Goal: Task Accomplishment & Management: Manage account settings

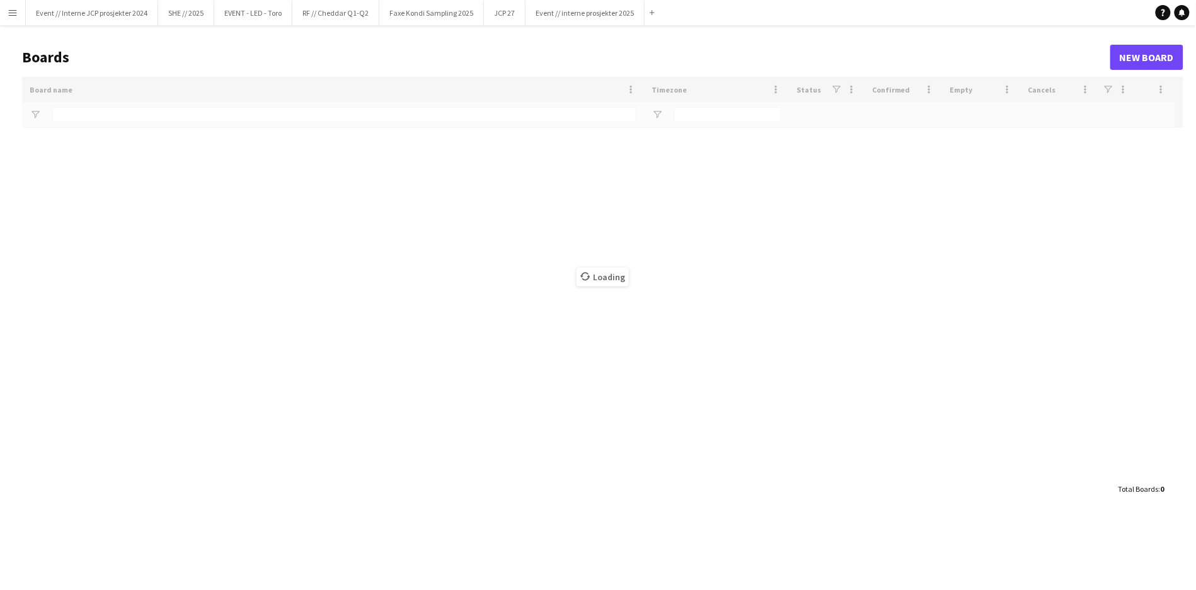
type input "**********"
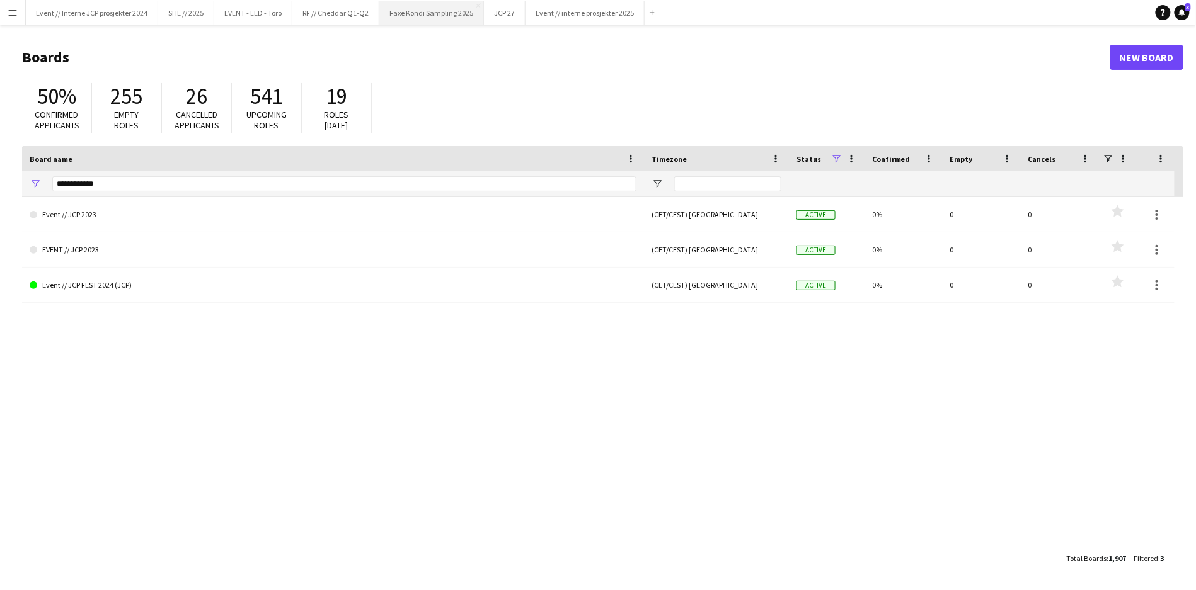
click at [459, 11] on button "Faxe Kondi Sampling 2025 Close" at bounding box center [431, 13] width 105 height 25
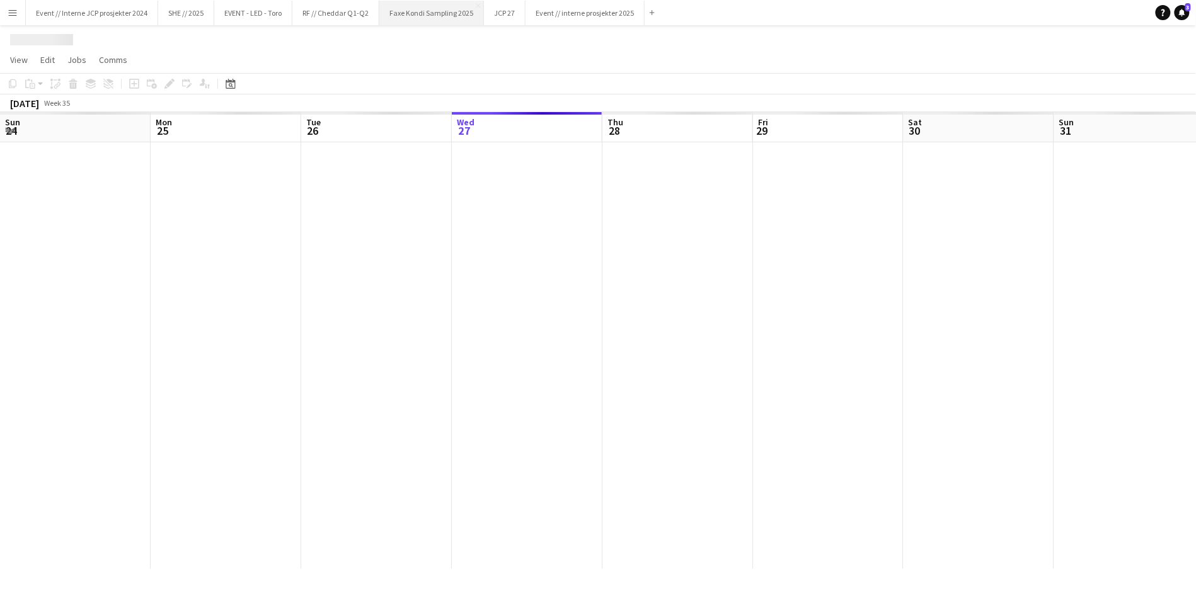
scroll to position [0, 301]
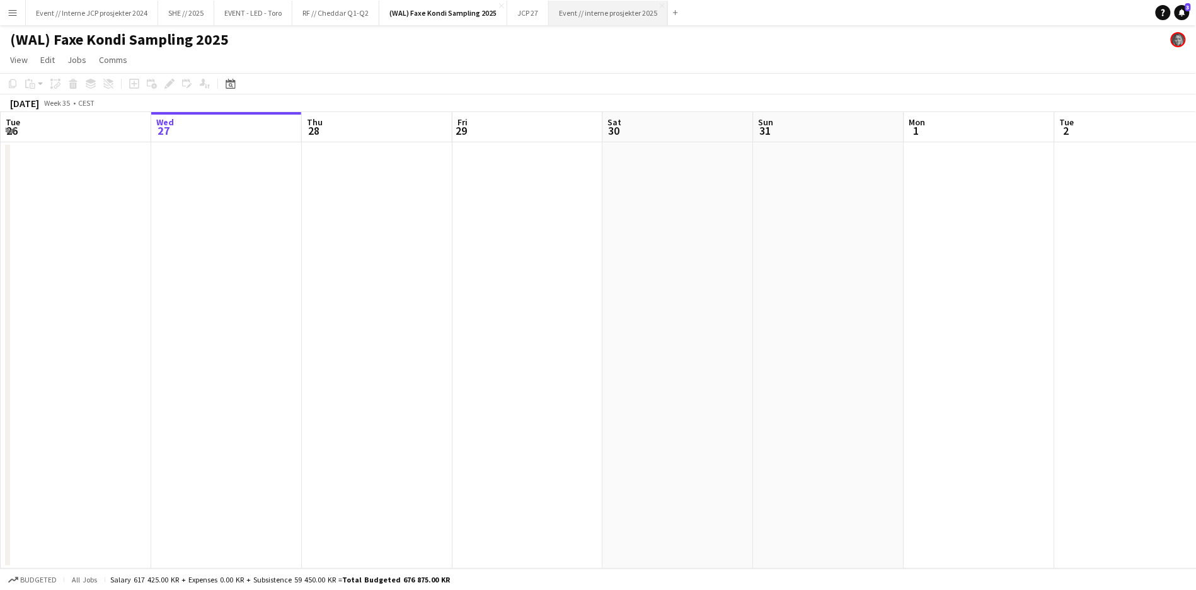
click at [595, 18] on button "Event // interne prosjekter 2025 Close" at bounding box center [608, 13] width 119 height 25
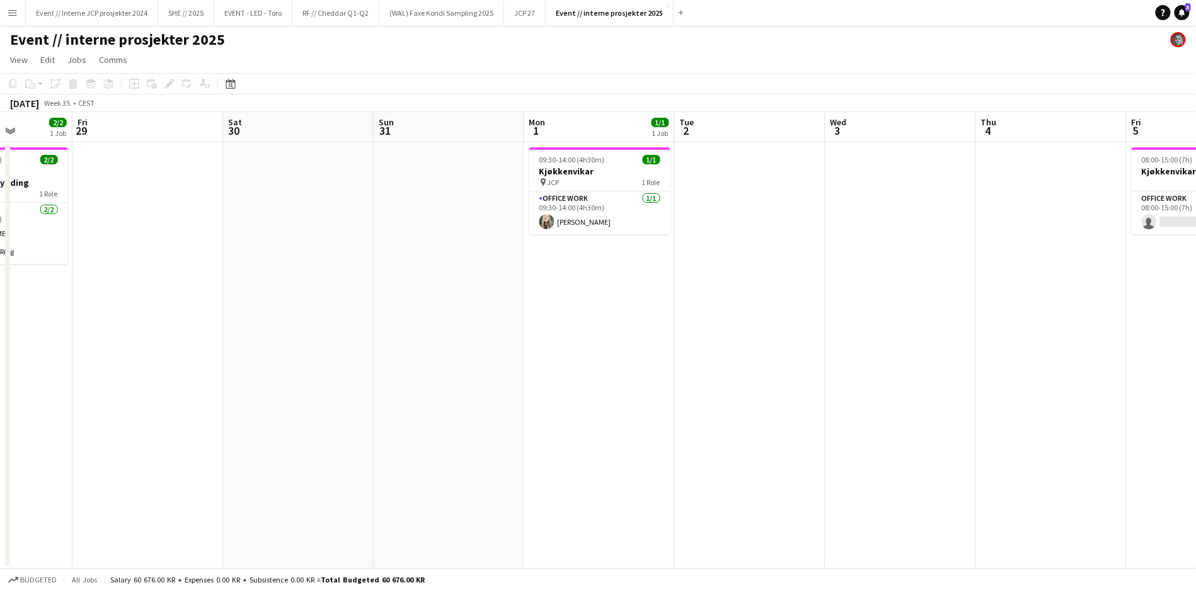
scroll to position [0, 391]
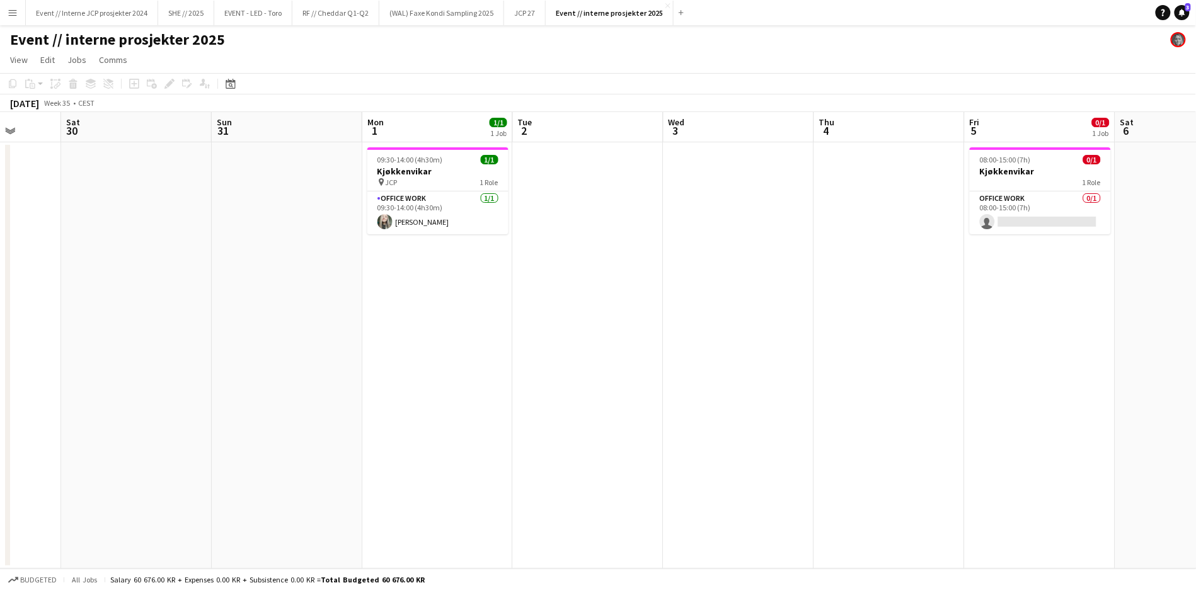
drag, startPoint x: 903, startPoint y: 347, endPoint x: 361, endPoint y: 359, distance: 542.0
click at [361, 359] on app-calendar-viewport "Wed 27 Thu 28 2/2 1 Job Fri 29 Sat 30 Sun 31 Mon 1 1/1 1 Job Tue 2 Wed 3 Thu 4 …" at bounding box center [598, 340] width 1196 height 457
click at [1030, 177] on div "1 Role" at bounding box center [1040, 182] width 141 height 10
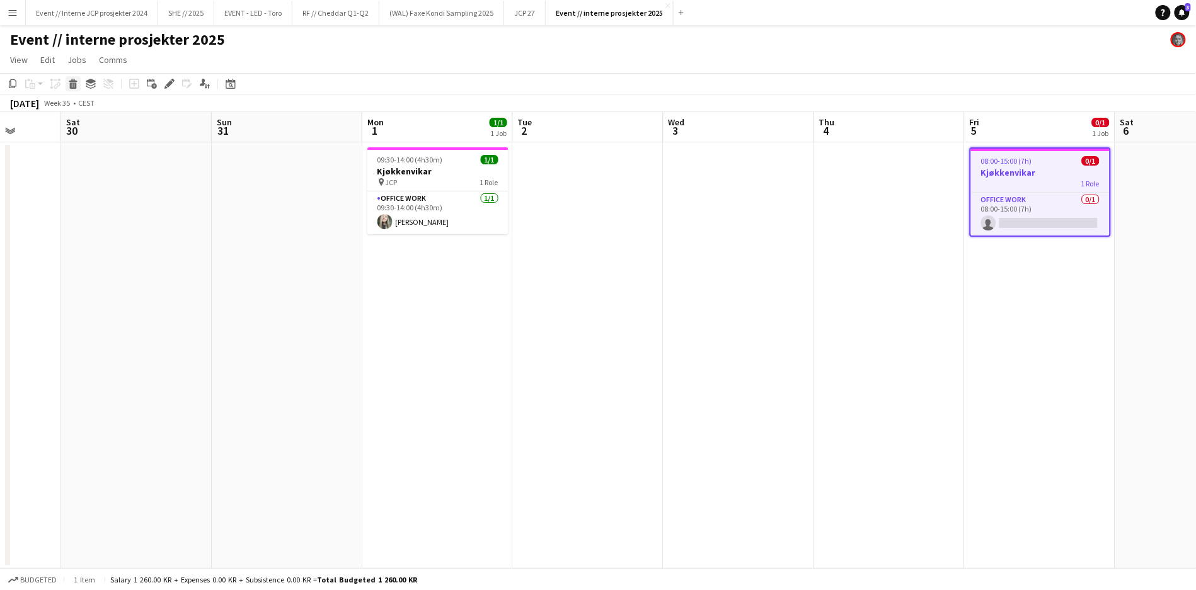
click at [74, 84] on icon "Delete" at bounding box center [73, 84] width 10 height 10
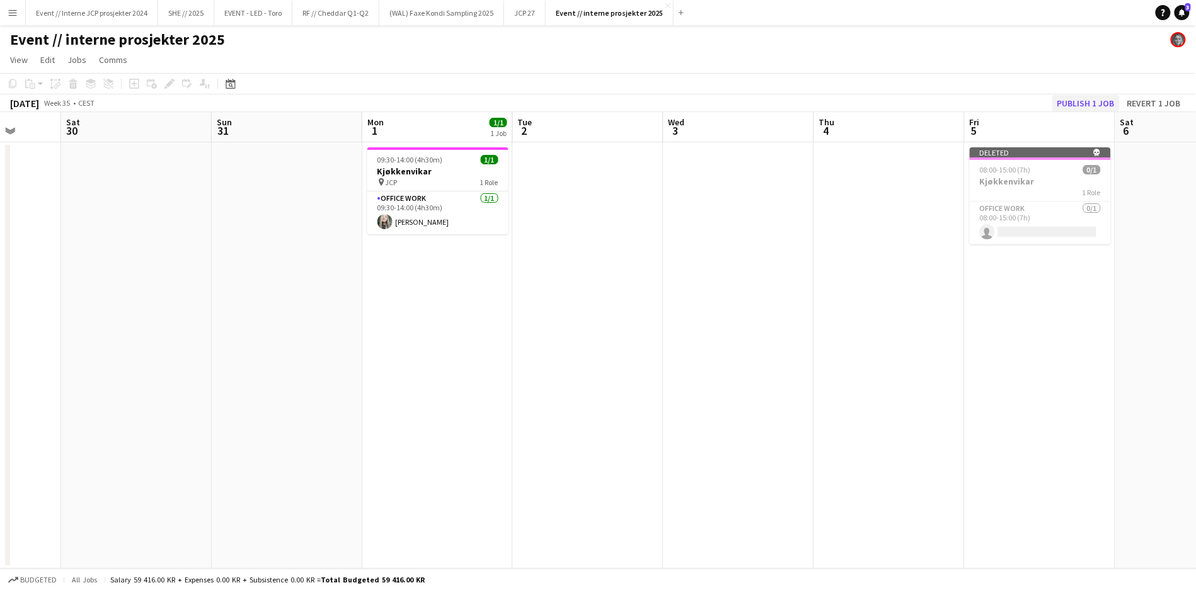
click at [1067, 95] on button "Publish 1 job" at bounding box center [1085, 103] width 67 height 16
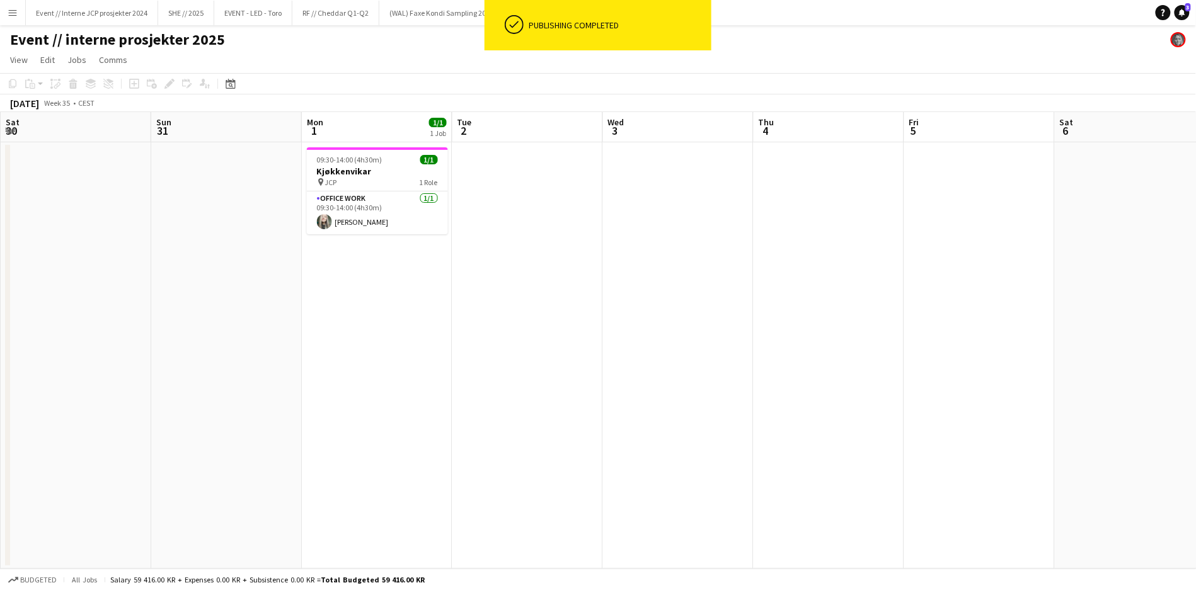
drag, startPoint x: 742, startPoint y: 276, endPoint x: 374, endPoint y: 325, distance: 371.2
click at [374, 325] on app-calendar-viewport "Wed 27 Thu 28 2/2 1 Job Fri 29 Sat 30 Sun 31 Mon 1 1/1 1 Job Tue 2 Wed 3 Thu 4 …" at bounding box center [598, 340] width 1196 height 457
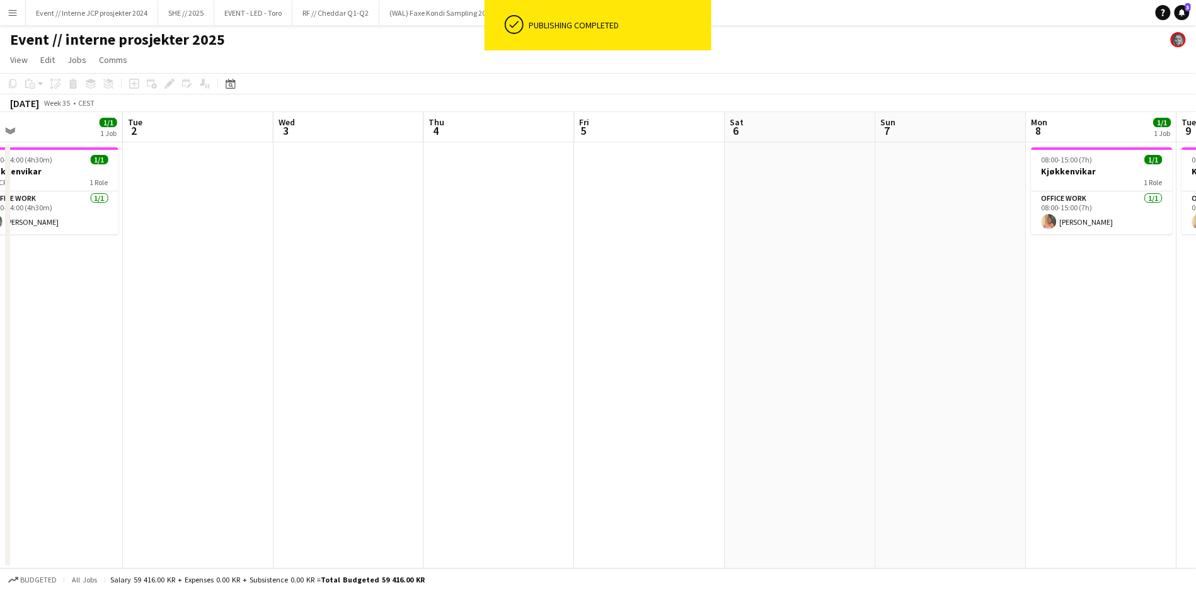
drag, startPoint x: 781, startPoint y: 290, endPoint x: 290, endPoint y: 329, distance: 492.3
click at [290, 329] on app-calendar-viewport "Fri 29 Sat 30 Sun 31 Mon 1 1/1 1 Job Tue 2 Wed 3 Thu 4 Fri 5 Sat 6 Sun 7 Mon 8 …" at bounding box center [598, 340] width 1196 height 457
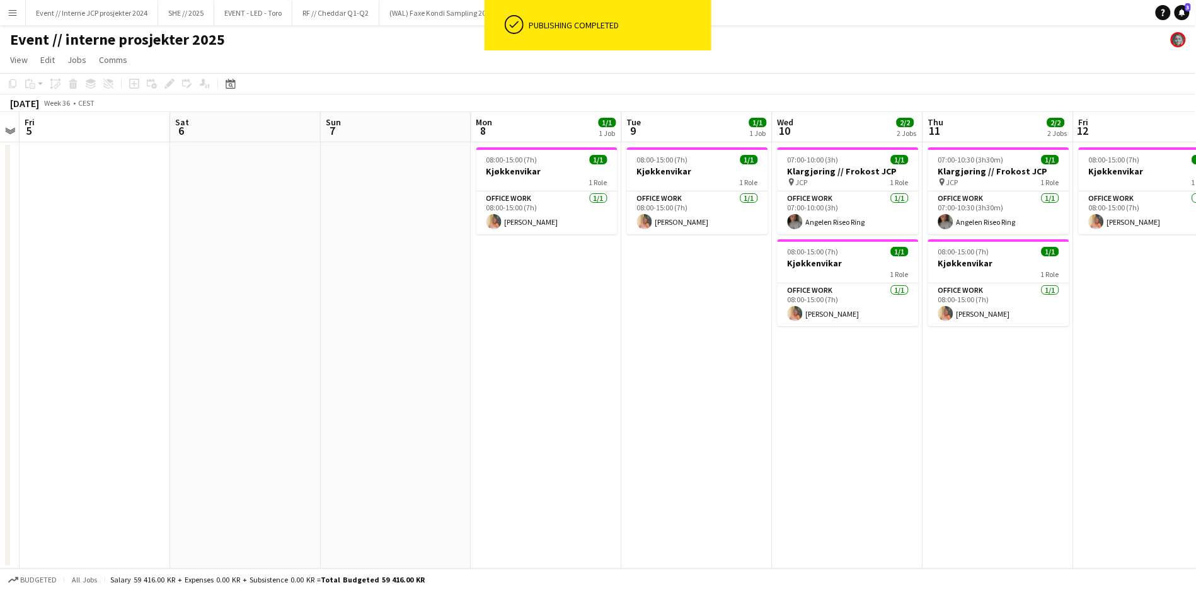
drag, startPoint x: 638, startPoint y: 325, endPoint x: 403, endPoint y: 353, distance: 236.0
click at [403, 353] on app-calendar-viewport "Tue 2 Wed 3 Thu 4 Fri 5 Sat 6 Sun 7 Mon 8 1/1 1 Job Tue 9 1/1 1 Job Wed 10 2/2 …" at bounding box center [598, 340] width 1196 height 457
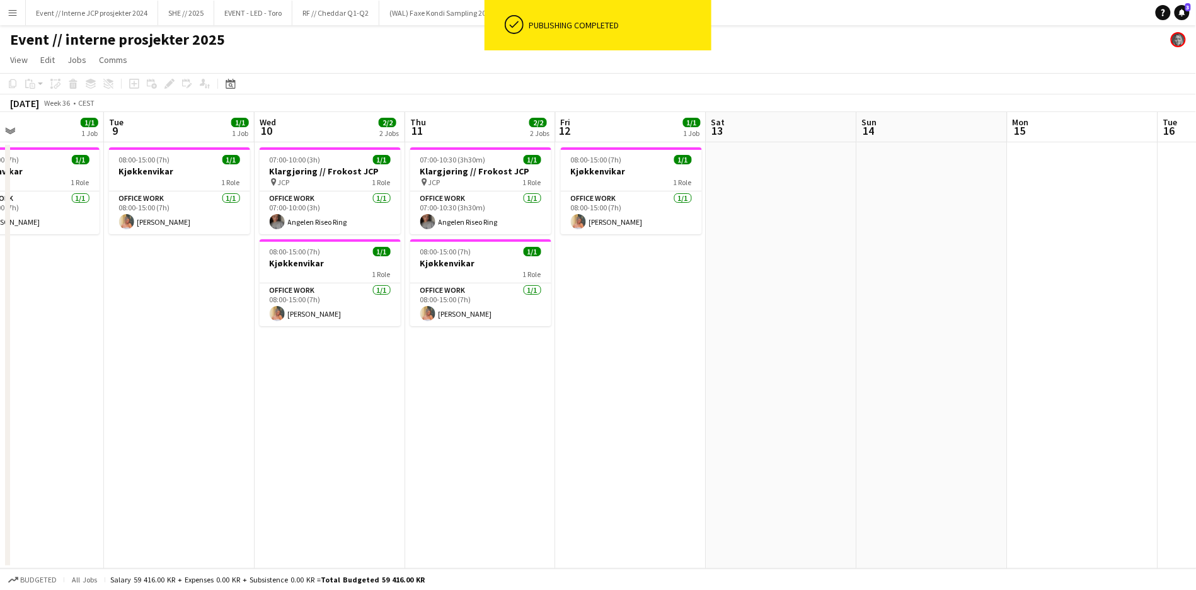
scroll to position [0, 338]
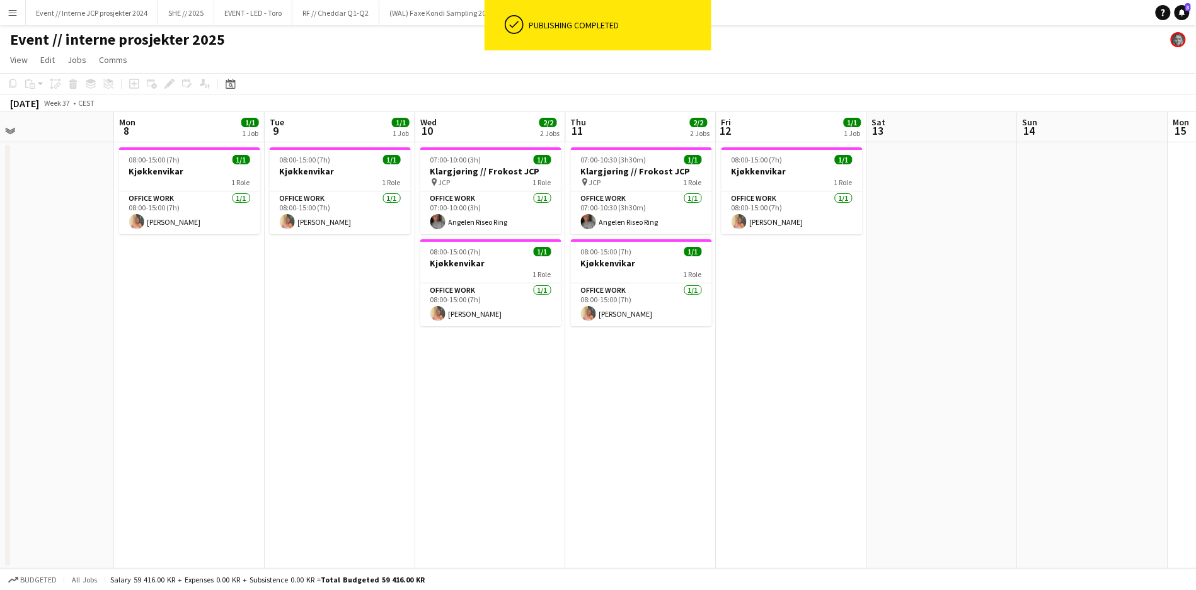
drag, startPoint x: 841, startPoint y: 364, endPoint x: 812, endPoint y: 370, distance: 29.0
click at [812, 370] on app-calendar-viewport "Fri 5 Sat 6 Sun 7 Mon 8 1/1 1 Job Tue 9 1/1 1 Job Wed 10 2/2 2 Jobs Thu 11 2/2 …" at bounding box center [598, 340] width 1196 height 457
